Goal: Entertainment & Leisure: Consume media (video, audio)

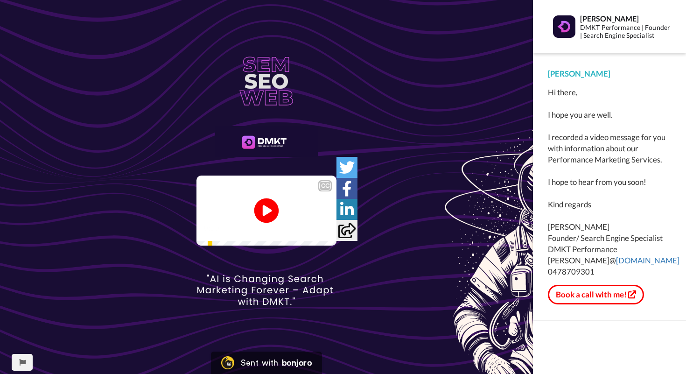
click at [272, 215] on icon at bounding box center [266, 210] width 25 height 25
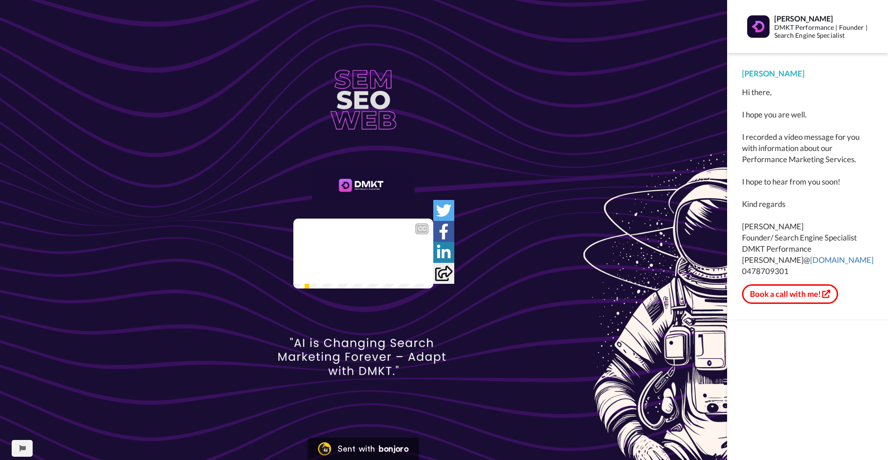
click at [433, 289] on video at bounding box center [363, 254] width 140 height 70
click at [425, 276] on img at bounding box center [421, 271] width 10 height 10
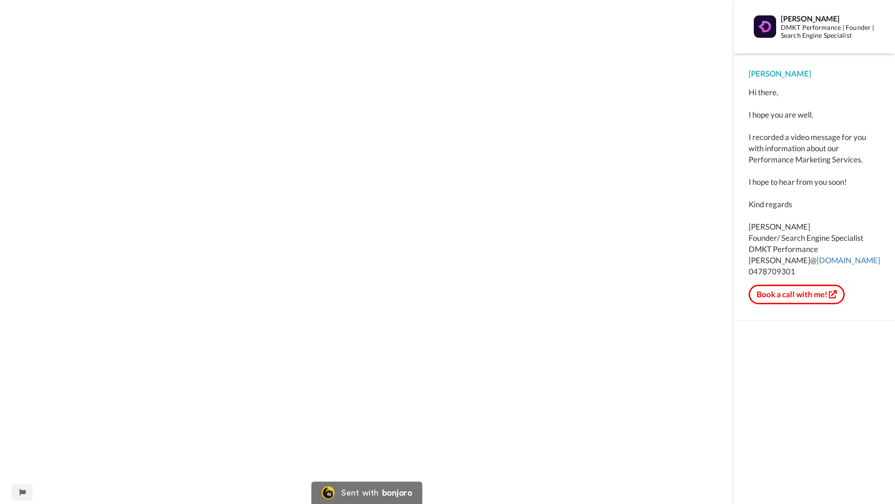
click at [530, 346] on video at bounding box center [367, 252] width 734 height 504
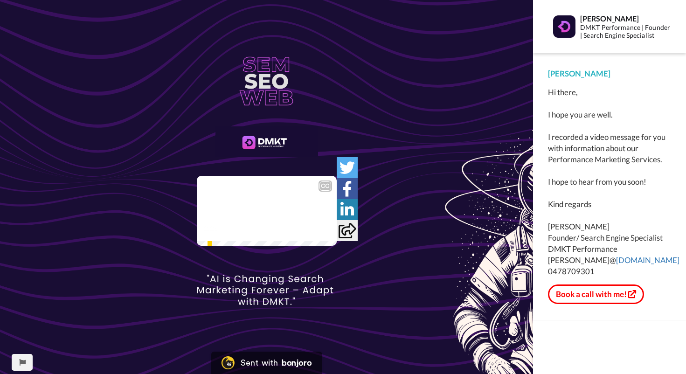
click at [328, 233] on img at bounding box center [324, 228] width 10 height 10
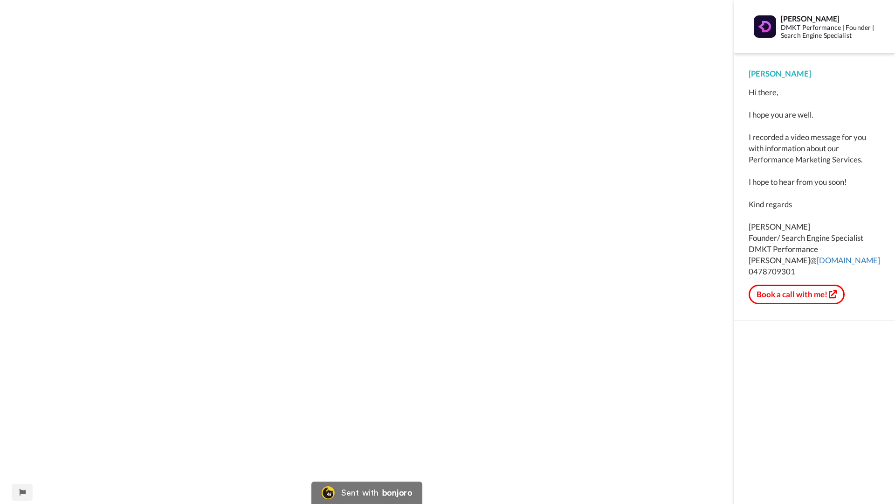
click at [590, 206] on video at bounding box center [367, 252] width 734 height 504
click at [446, 209] on video at bounding box center [367, 252] width 734 height 504
click at [432, 104] on video at bounding box center [367, 252] width 734 height 504
click at [348, 199] on video at bounding box center [367, 252] width 734 height 504
click at [515, 287] on video at bounding box center [367, 252] width 734 height 504
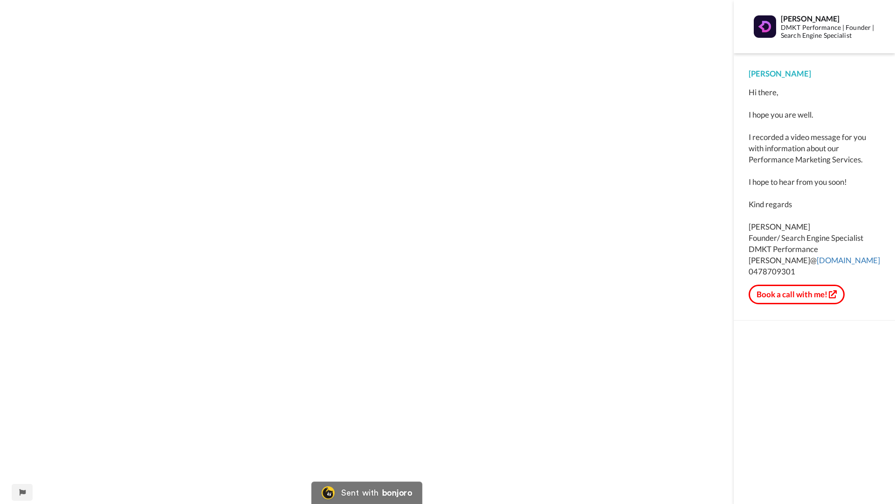
click at [508, 319] on video at bounding box center [367, 252] width 734 height 504
click at [521, 326] on video at bounding box center [367, 252] width 734 height 504
